Goal: Use online tool/utility: Use online tool/utility

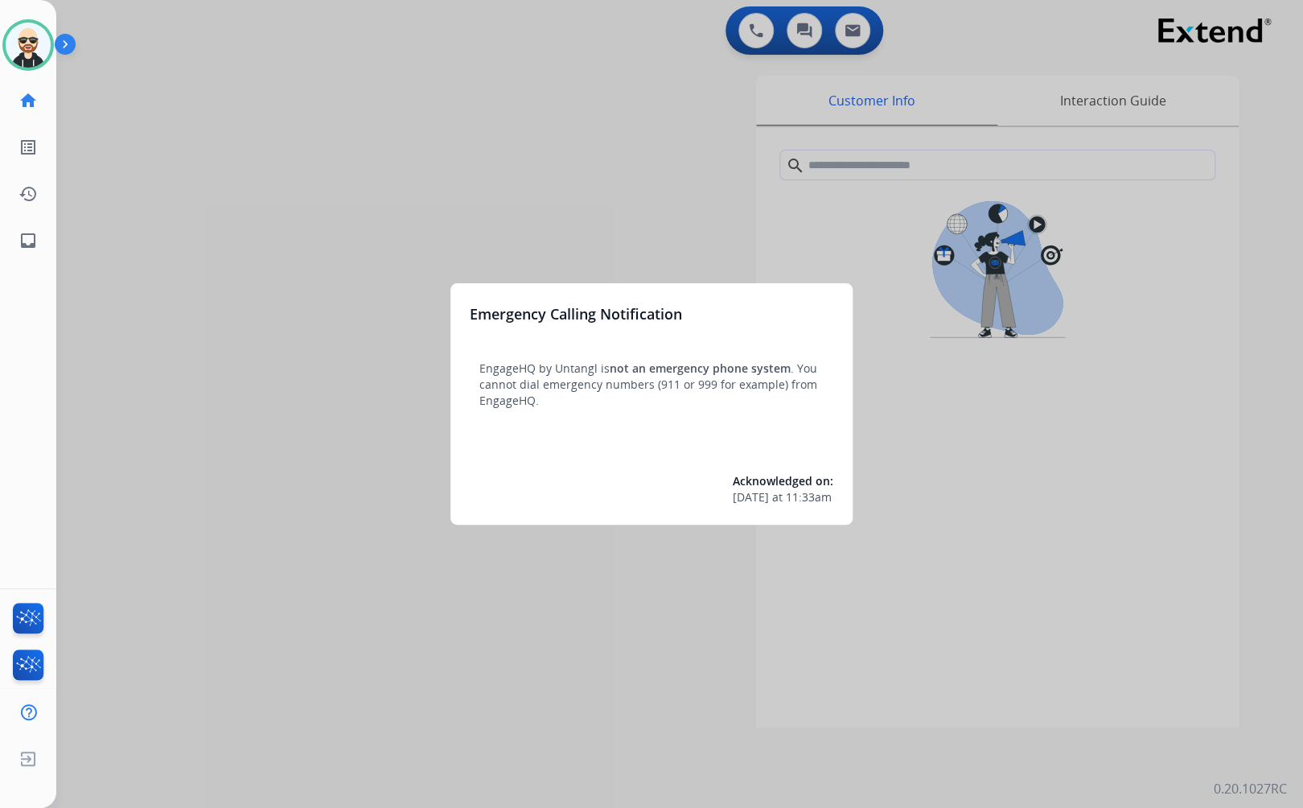
drag, startPoint x: 319, startPoint y: 216, endPoint x: 266, endPoint y: 194, distance: 58.4
click at [266, 194] on div at bounding box center [651, 404] width 1303 height 808
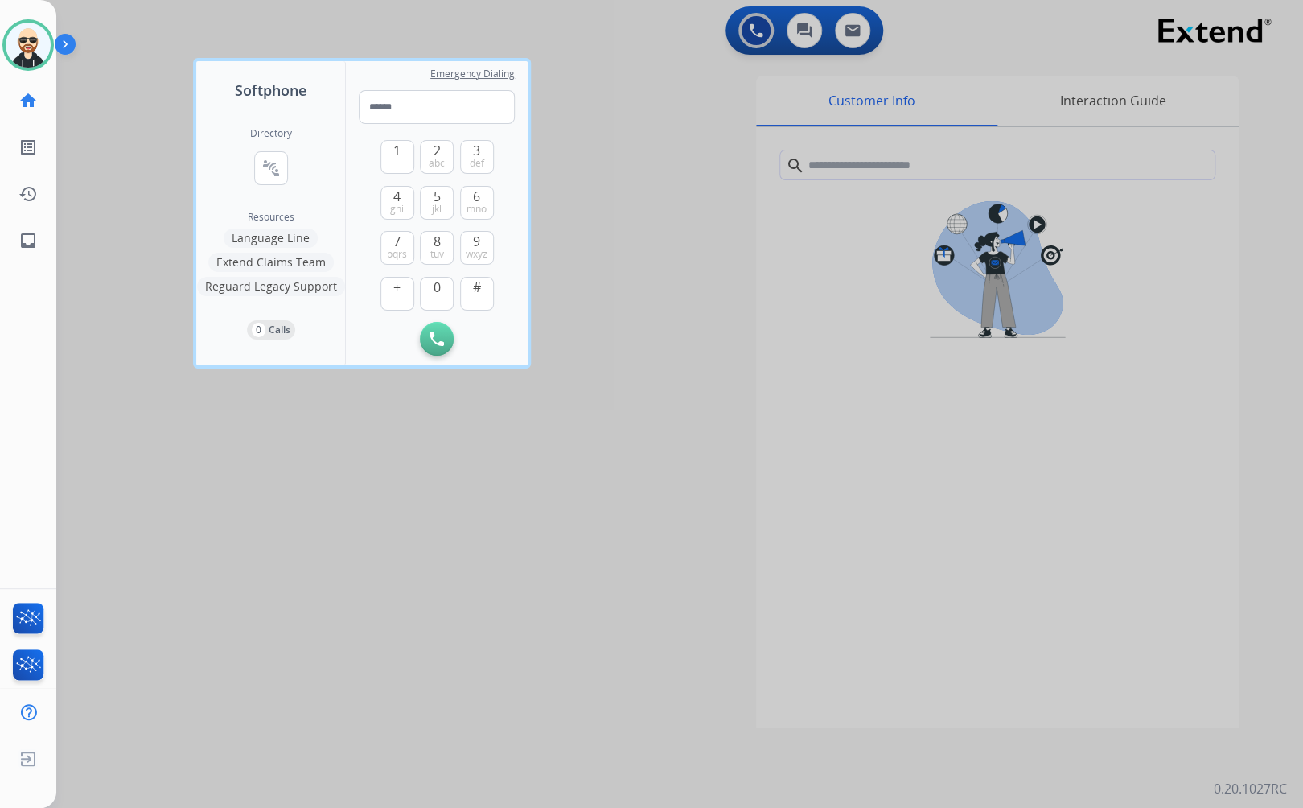
click at [458, 567] on div at bounding box center [651, 404] width 1303 height 808
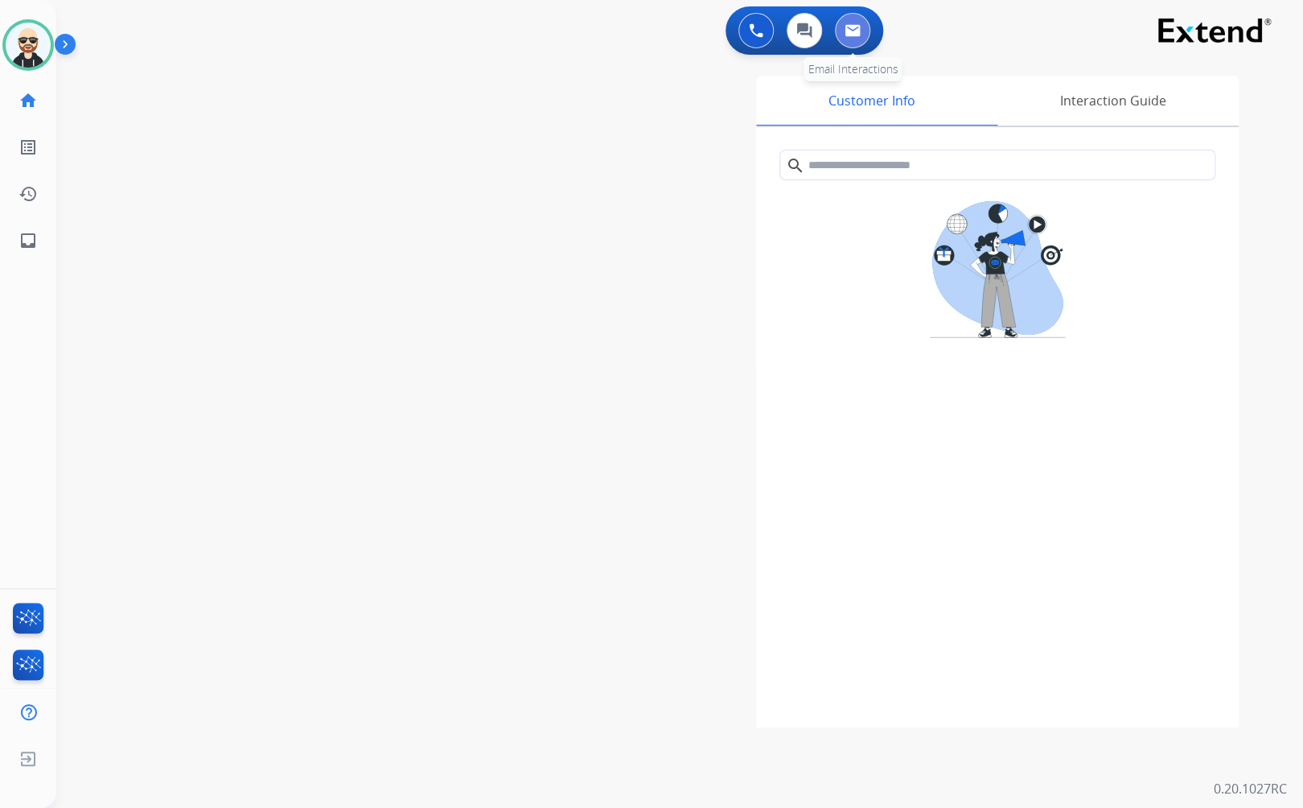
click at [846, 32] on img at bounding box center [853, 30] width 16 height 13
